Goal: Task Accomplishment & Management: Manage account settings

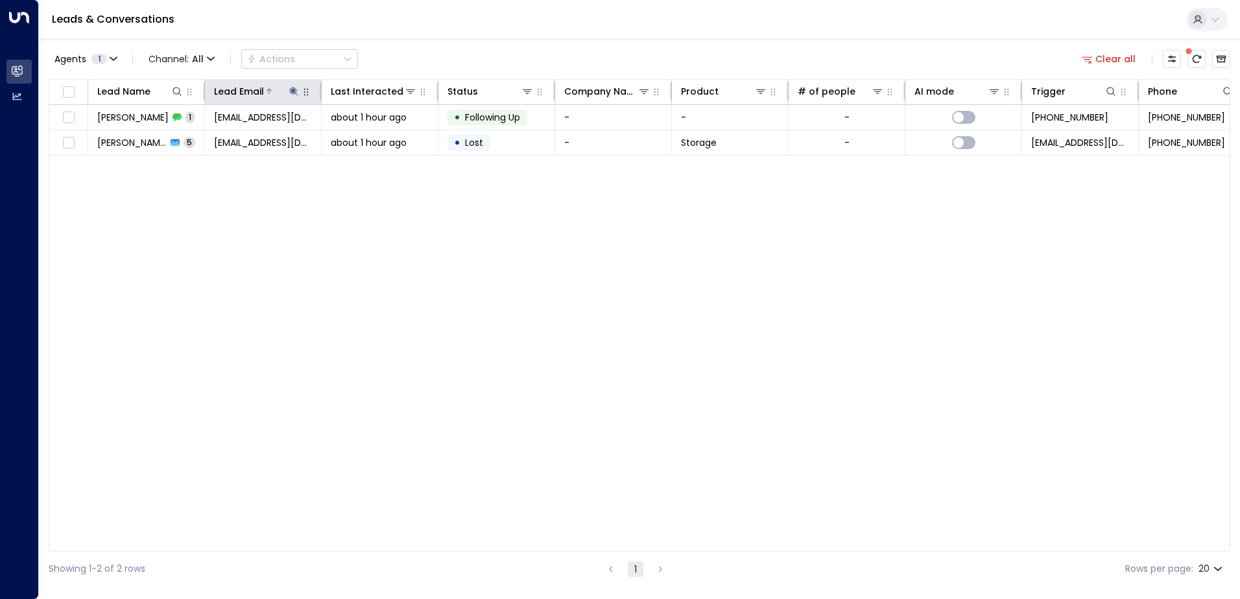
click at [294, 89] on icon at bounding box center [293, 91] width 8 height 8
drag, startPoint x: 374, startPoint y: 137, endPoint x: 332, endPoint y: 137, distance: 42.1
click at [368, 137] on button "button" at bounding box center [374, 138] width 17 height 17
click at [281, 139] on input "text" at bounding box center [293, 138] width 179 height 24
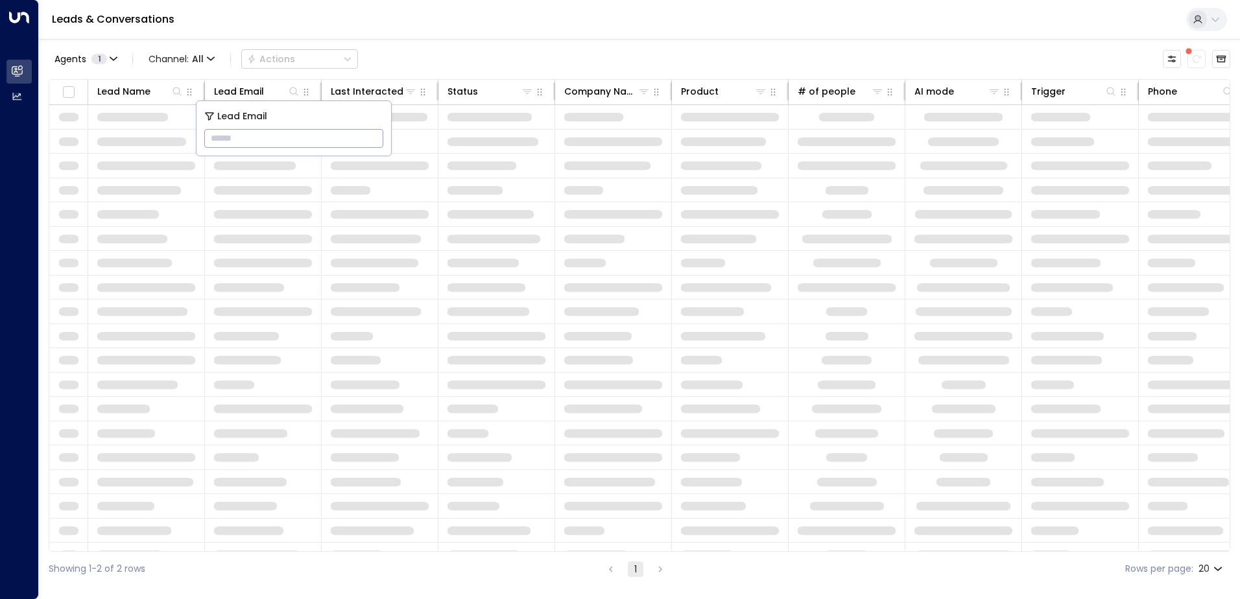
click at [281, 139] on input "text" at bounding box center [293, 138] width 179 height 24
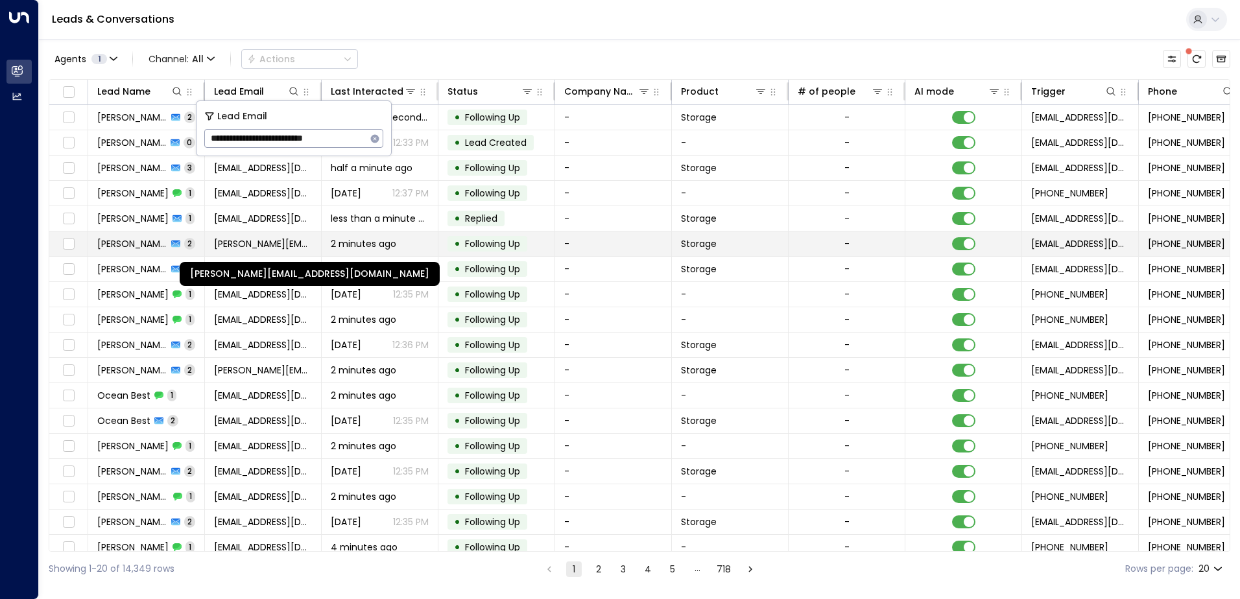
type input "**********"
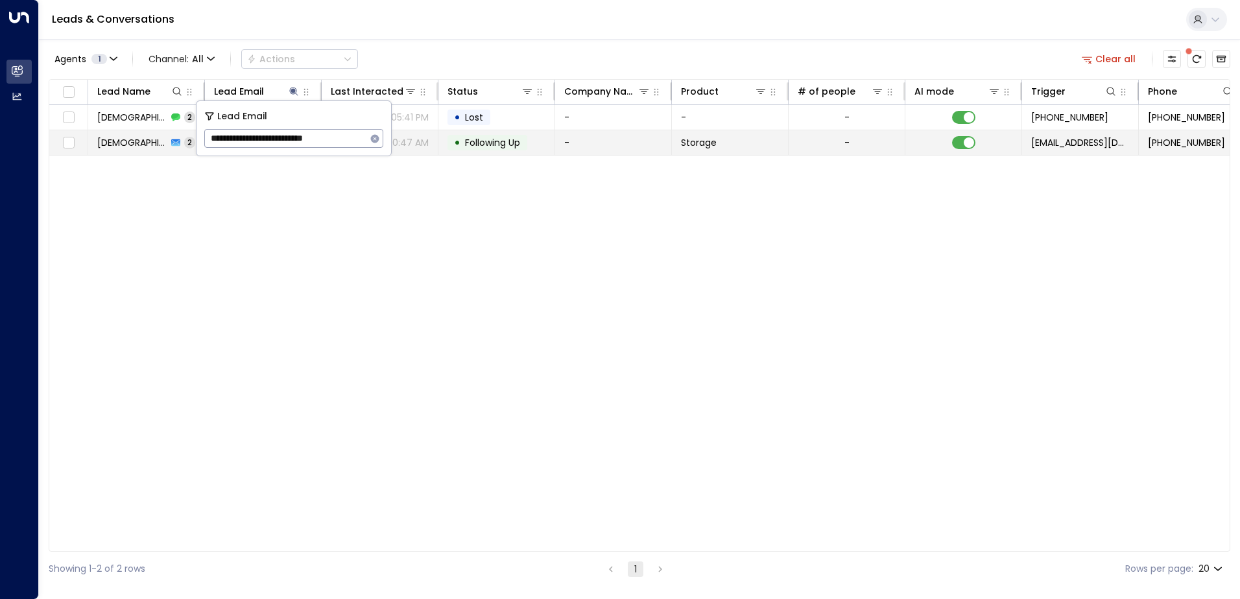
click at [608, 143] on td "-" at bounding box center [613, 142] width 117 height 25
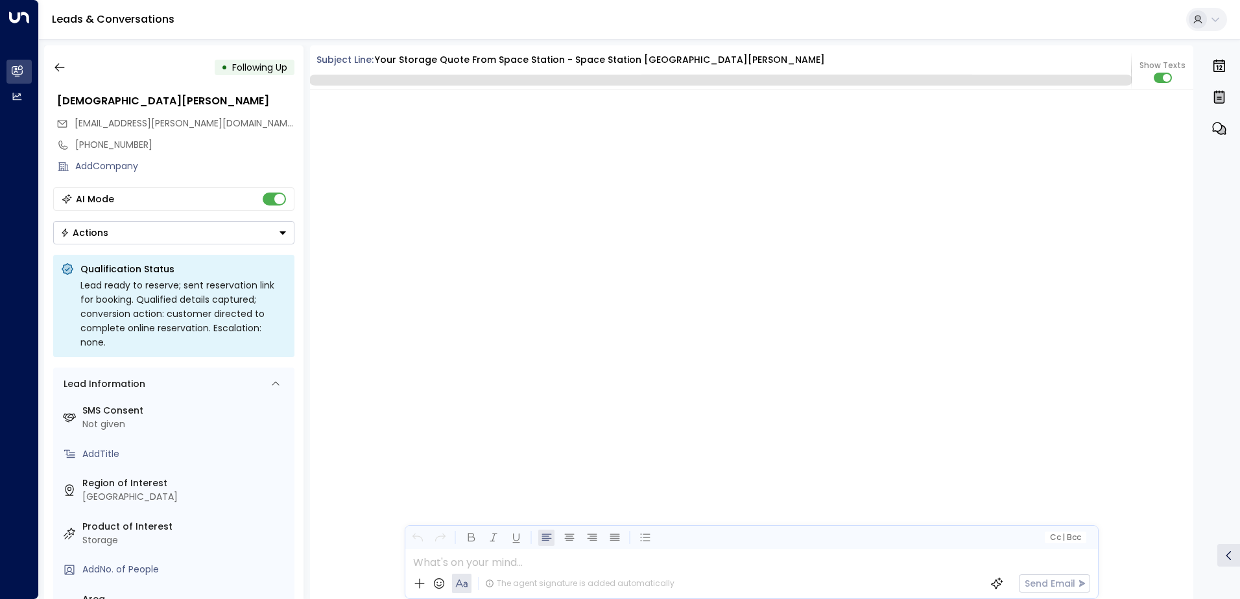
scroll to position [1354, 0]
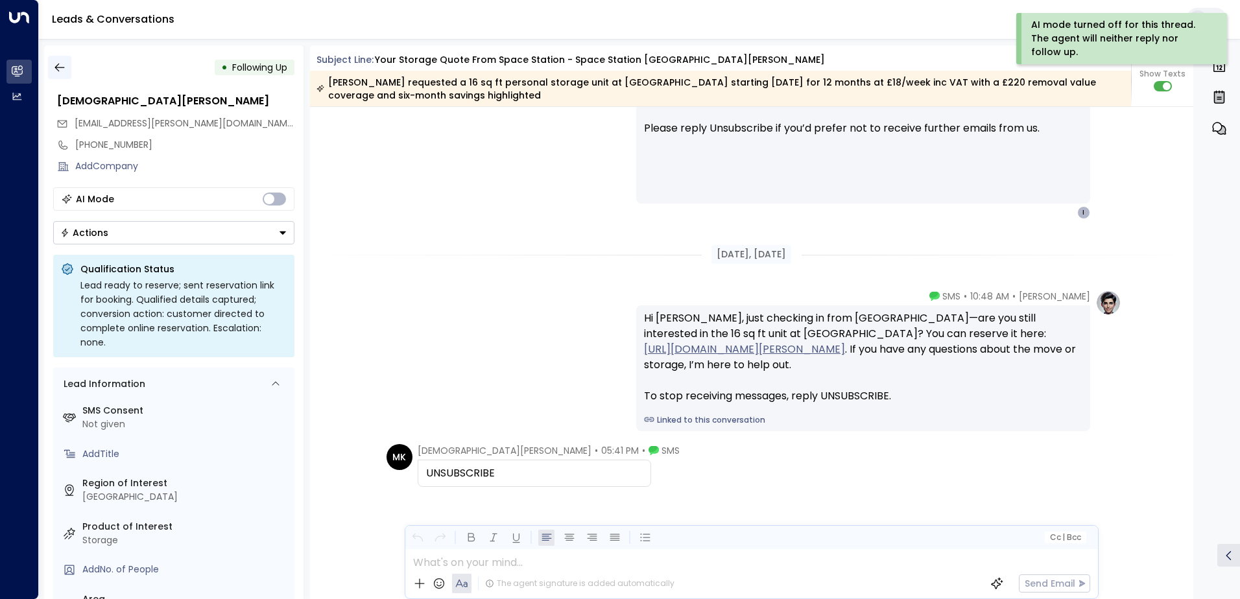
click at [65, 64] on icon "button" at bounding box center [59, 67] width 13 height 13
